Goal: Transaction & Acquisition: Purchase product/service

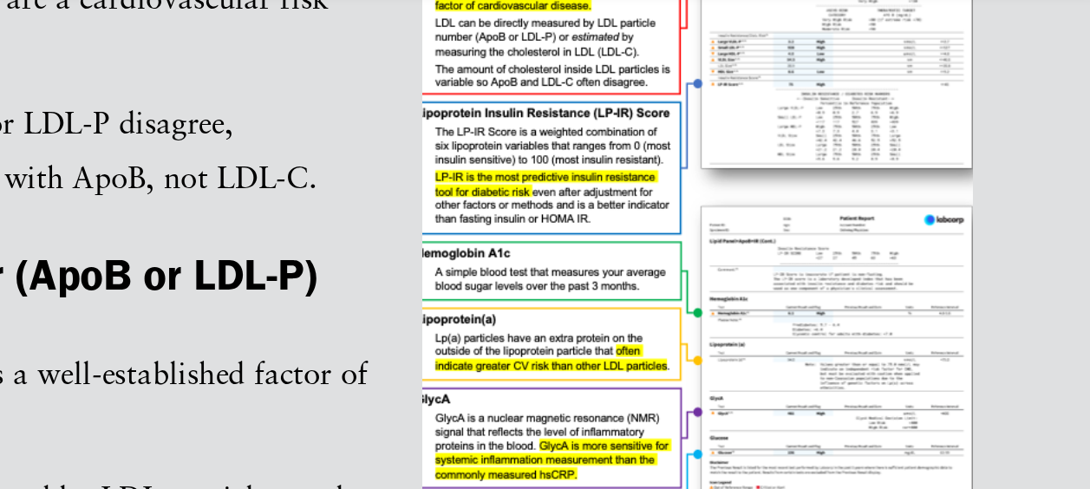
scroll to position [546, 0]
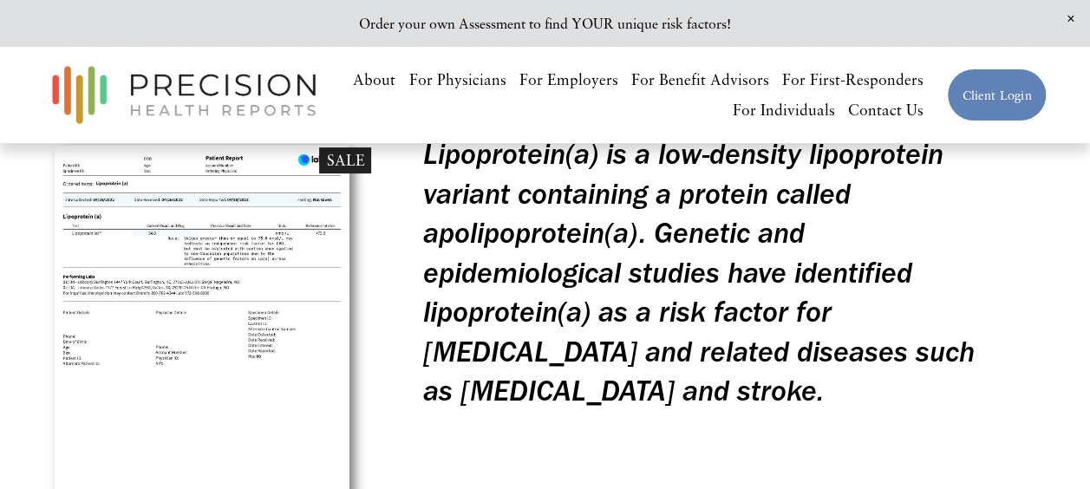
scroll to position [182, 0]
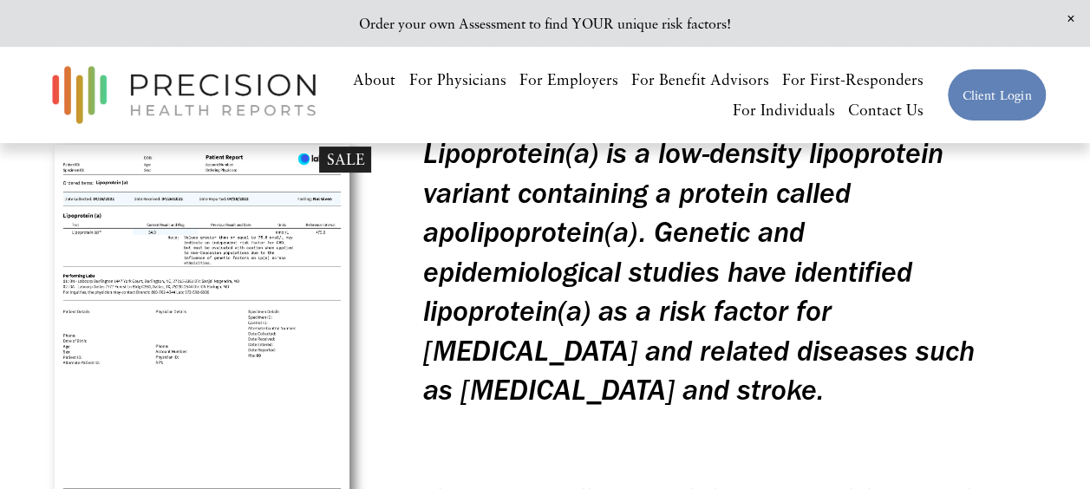
click at [285, 248] on img at bounding box center [207, 341] width 328 height 415
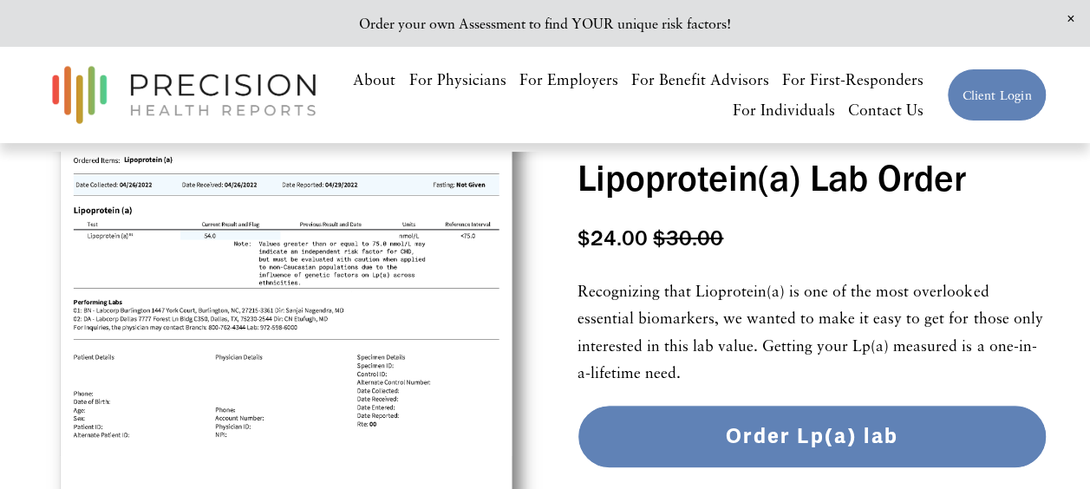
scroll to position [85, 0]
click at [1068, 12] on span "Close Announcement" at bounding box center [1070, 19] width 39 height 38
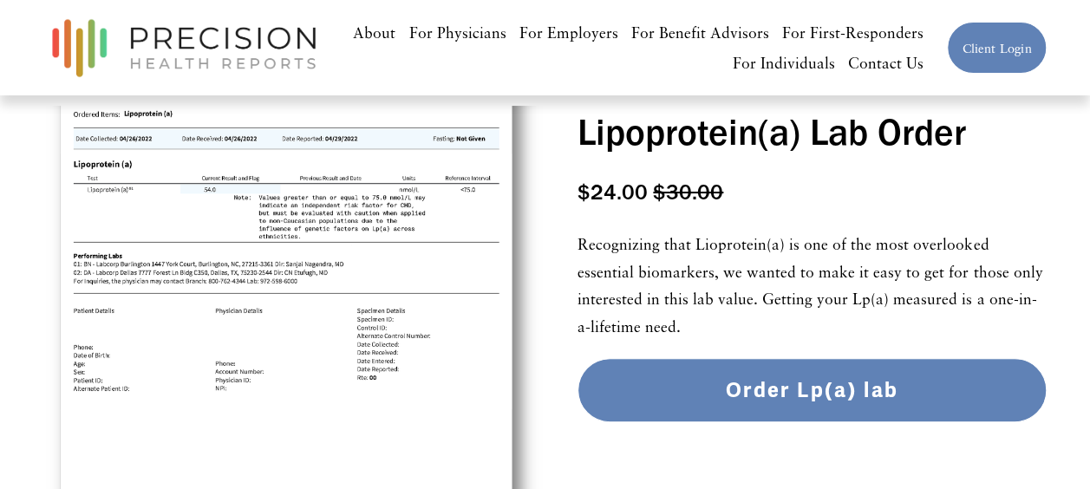
click at [302, 252] on div "Image 1 of 1" at bounding box center [293, 356] width 501 height 501
click at [244, 226] on div "Image 1 of 1" at bounding box center [293, 356] width 501 height 501
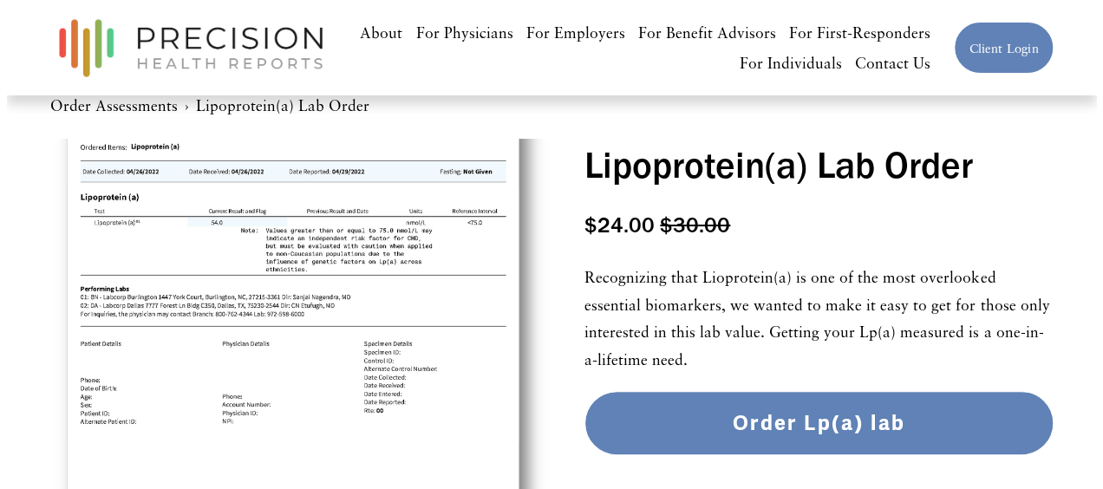
scroll to position [53, 0]
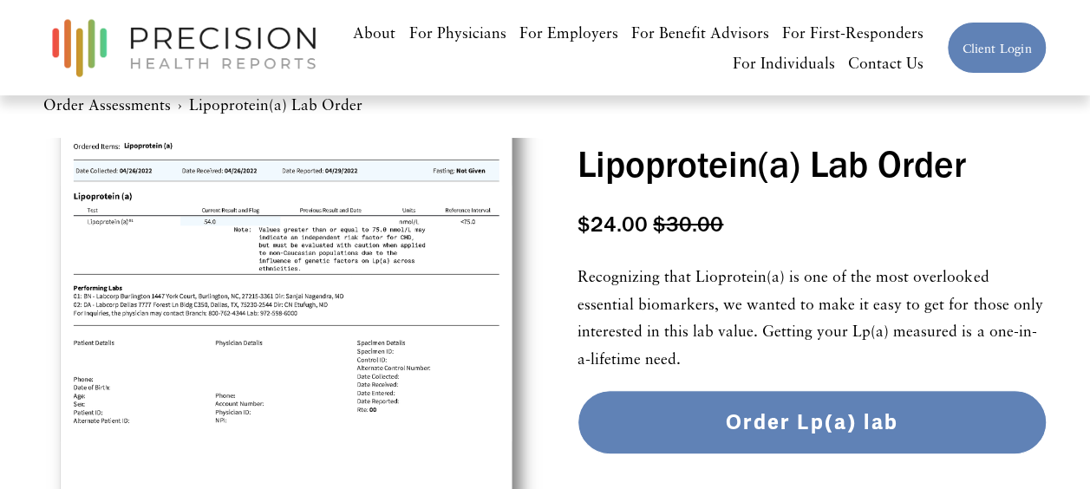
click at [696, 433] on div "Order Lp(a) lab Added!" at bounding box center [812, 422] width 440 height 26
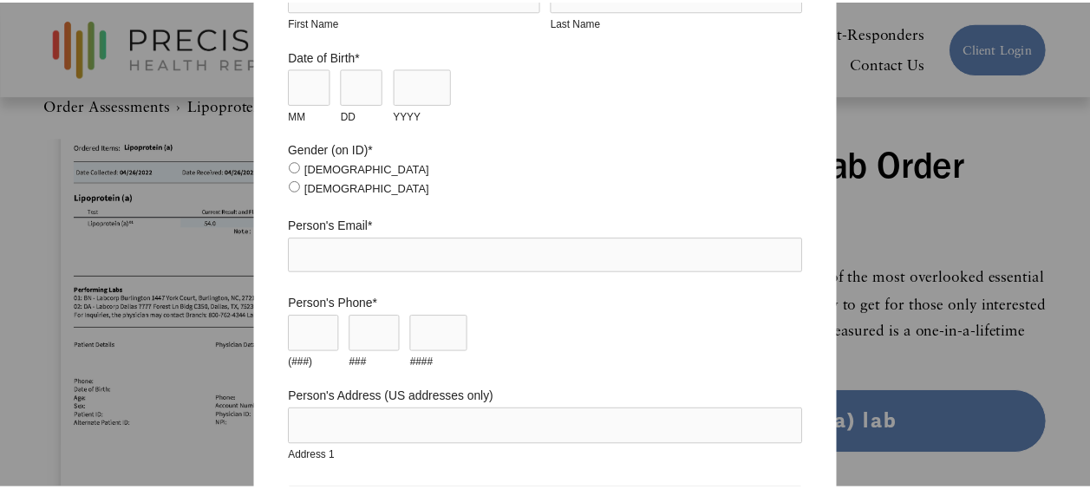
scroll to position [0, 0]
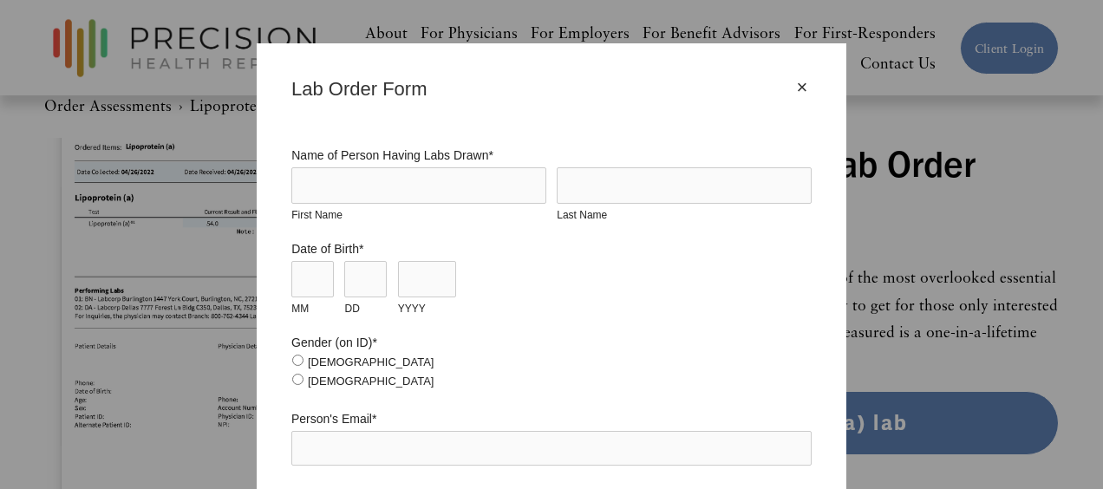
click at [797, 89] on div "×" at bounding box center [802, 87] width 19 height 19
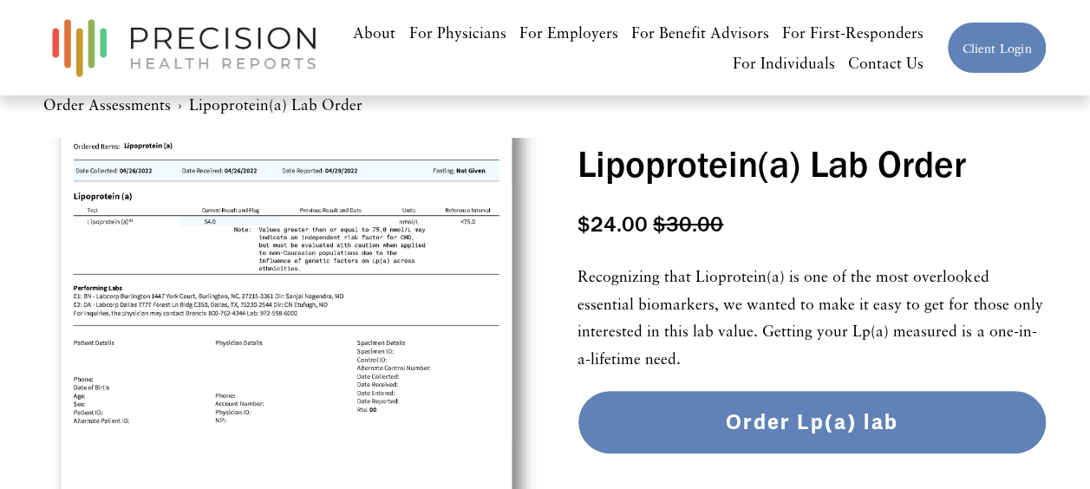
click at [795, 62] on link "For Individuals" at bounding box center [784, 63] width 102 height 30
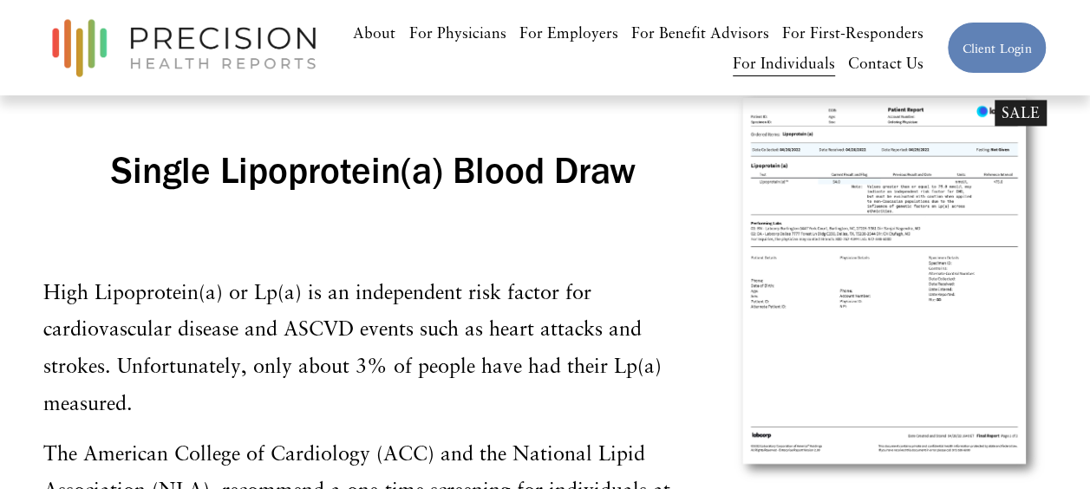
scroll to position [7832, 0]
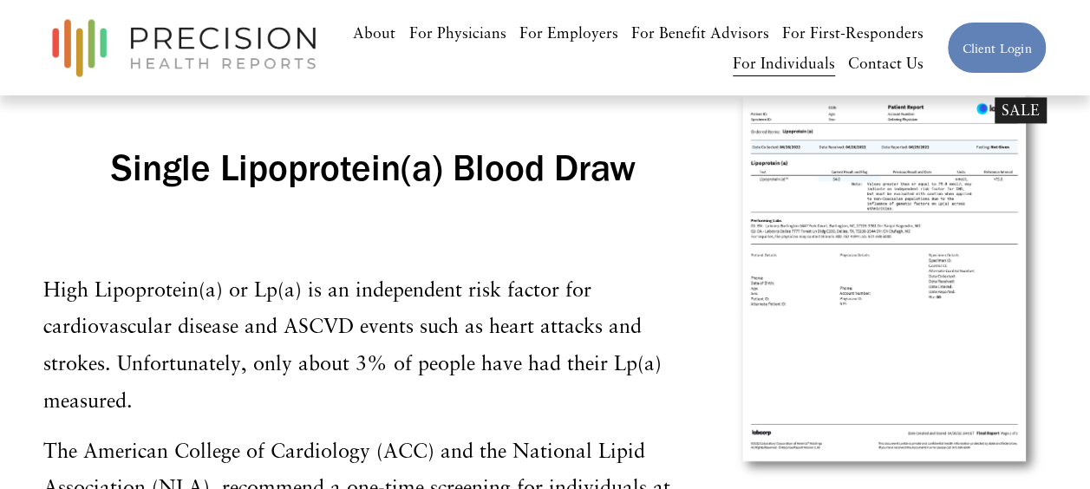
click at [913, 470] on span "Quick View" at bounding box center [889, 469] width 315 height 25
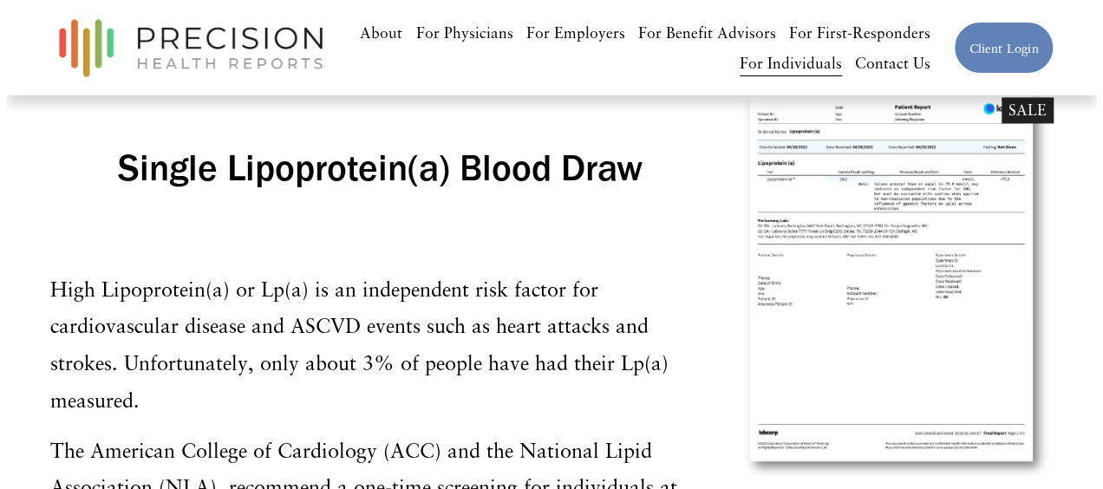
scroll to position [7664, 0]
